Goal: Transaction & Acquisition: Purchase product/service

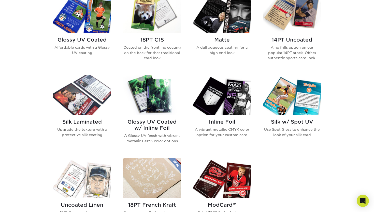
scroll to position [265, 0]
click at [173, 117] on div "Glossy UV Coated w/ Inline Foil A Glossy UV finish with vibrant metallic CMYK c…" at bounding box center [152, 133] width 58 height 37
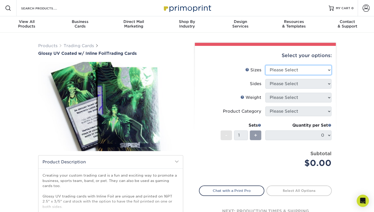
click at [307, 66] on select "Please Select 2.5" x 3.5"" at bounding box center [299, 70] width 66 height 10
select select "2.50x3.50"
click at [266, 65] on select "Please Select 2.5" x 3.5"" at bounding box center [299, 70] width 66 height 10
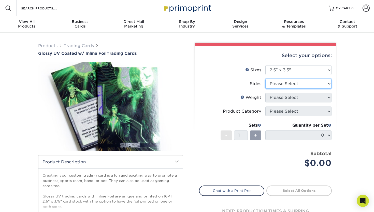
click at [304, 80] on select "Please Select Print Both Sides - Foil Back Only Print Both Sides - Foil Both Si…" at bounding box center [299, 84] width 66 height 10
select select "a75ac2f1-9911-48d6-841d-245b5ac08f27"
click at [266, 79] on select "Please Select Print Both Sides - Foil Back Only Print Both Sides - Foil Both Si…" at bounding box center [299, 84] width 66 height 10
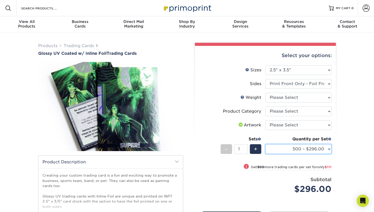
click at [297, 147] on select "500 – $296.00 1000 – $407.00 2500 – $675.00 5000 – $974.00" at bounding box center [299, 149] width 66 height 10
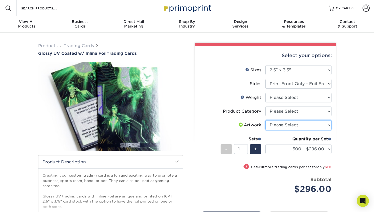
click at [295, 128] on select "Please Select I will upload files I need a design - $100" at bounding box center [299, 125] width 66 height 10
select select "upload"
click at [266, 120] on select "Please Select I will upload files I need a design - $100" at bounding box center [299, 125] width 66 height 10
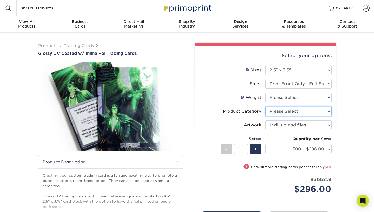
click at [290, 110] on select "Please Select Trading Cards" at bounding box center [299, 111] width 66 height 10
select select "c2f9bce9-36c2-409d-b101-c29d9d031e18"
click at [266, 106] on select "Please Select Trading Cards" at bounding box center [299, 111] width 66 height 10
click at [289, 103] on li "Weight Help Weight Please Select 16PT" at bounding box center [265, 100] width 132 height 14
click at [289, 98] on select "Please Select 16PT" at bounding box center [299, 98] width 66 height 10
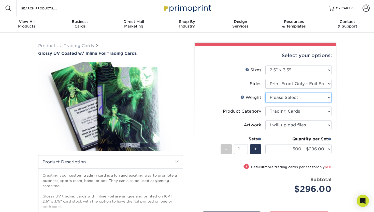
select select "16PT"
click at [266, 93] on select "Please Select 16PT" at bounding box center [299, 98] width 66 height 10
select select "-1"
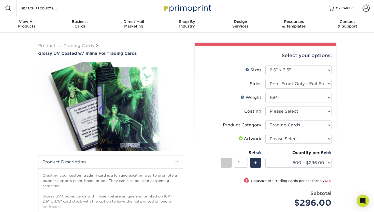
click at [348, 141] on div "Products Trading Cards Glossy UV Coated w/ Inline Foil Trading Cards /" at bounding box center [187, 161] width 374 height 256
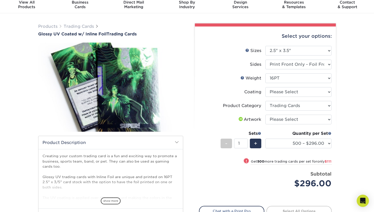
scroll to position [20, 0]
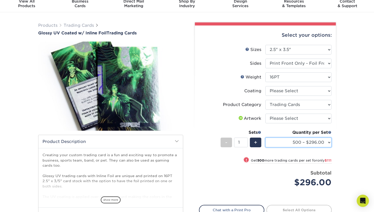
click at [284, 139] on select "500 – $296.00 1000 – $407.00 2500 – $675.00 5000 – $974.00" at bounding box center [299, 142] width 66 height 10
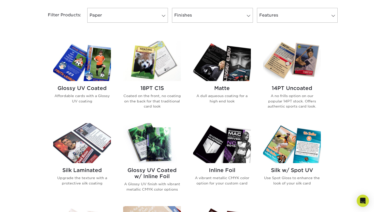
scroll to position [224, 0]
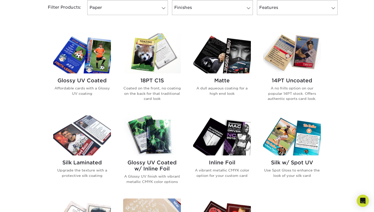
click at [94, 77] on h2 "Glossy UV Coated" at bounding box center [82, 80] width 58 height 6
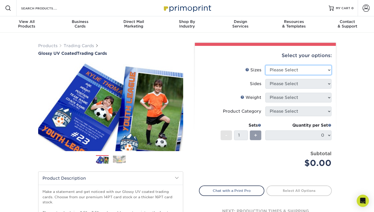
click at [299, 71] on select "Please Select 2.5" x 3.5"" at bounding box center [299, 70] width 66 height 10
select select "2.50x3.50"
click at [266, 65] on select "Please Select 2.5" x 3.5"" at bounding box center [299, 70] width 66 height 10
drag, startPoint x: 299, startPoint y: 71, endPoint x: 299, endPoint y: 83, distance: 12.5
click at [299, 83] on select "Please Select" at bounding box center [299, 84] width 66 height 10
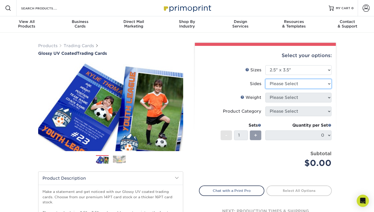
select select "13abbda7-1d64-4f25-8bb2-c179b224825d"
click at [266, 79] on select "Please Select Print Both Sides Print Front Only" at bounding box center [299, 84] width 66 height 10
click at [296, 95] on select "Please Select 16PT 14PT 18PT C1S" at bounding box center [299, 98] width 66 height 10
select select "16PT"
click at [266, 93] on select "Please Select 16PT 14PT 18PT C1S" at bounding box center [299, 98] width 66 height 10
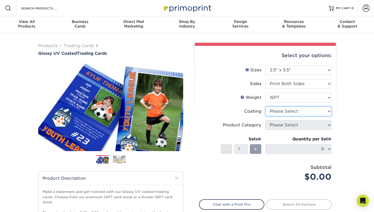
click at [295, 112] on select at bounding box center [299, 111] width 66 height 10
select select "1e8116af-acfc-44b1-83dc-8181aa338834"
click at [266, 106] on select at bounding box center [299, 111] width 66 height 10
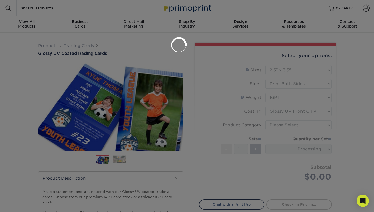
click at [291, 123] on div at bounding box center [187, 106] width 374 height 212
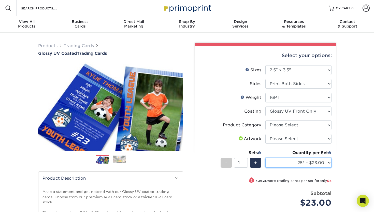
click at [303, 162] on select "25* – $23.00 50* – $27.00 75* – $33.00 100* – $37.00 250* – $47.00 500 – $58.00…" at bounding box center [299, 163] width 66 height 10
